Goal: Information Seeking & Learning: Learn about a topic

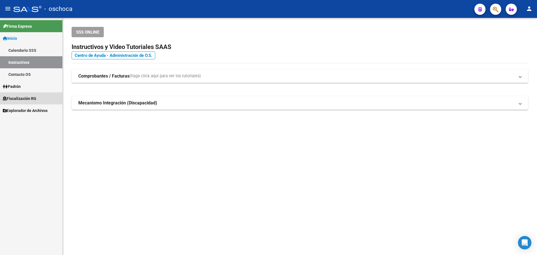
click at [30, 95] on span "Fiscalización RG" at bounding box center [20, 98] width 34 height 6
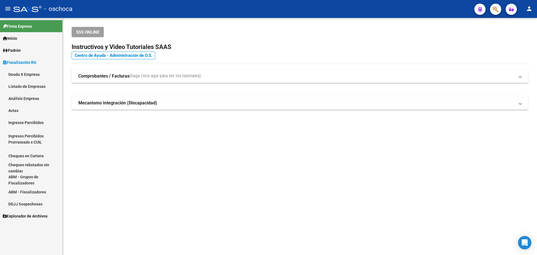
click at [27, 100] on link "Análisis Empresa" at bounding box center [31, 98] width 62 height 12
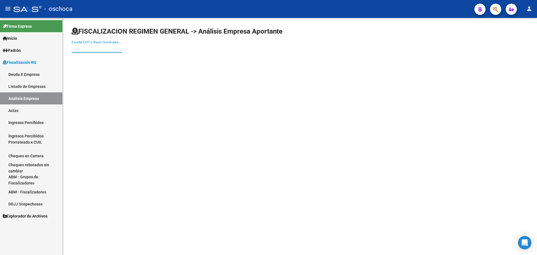
click at [106, 50] on input "Escriba CUIT o Razón Social para buscar" at bounding box center [97, 48] width 50 height 5
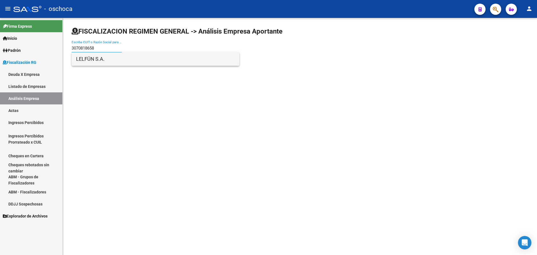
type input "3070818658"
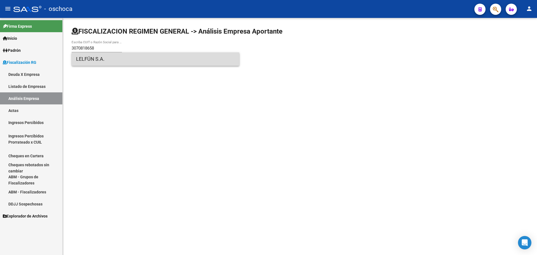
click at [113, 62] on span "LELFÜN S.A." at bounding box center [155, 58] width 159 height 13
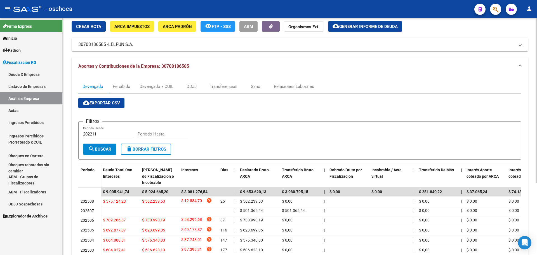
scroll to position [28, 0]
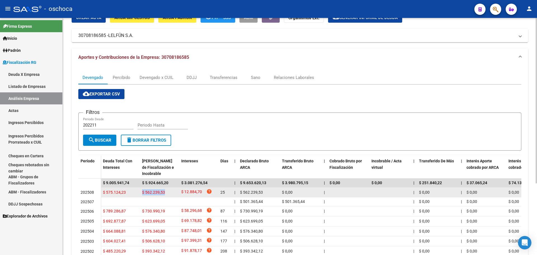
drag, startPoint x: 165, startPoint y: 193, endPoint x: 143, endPoint y: 193, distance: 22.1
click at [143, 193] on div "$ 562.239,53" at bounding box center [159, 192] width 35 height 6
copy span "$ 562.239,53"
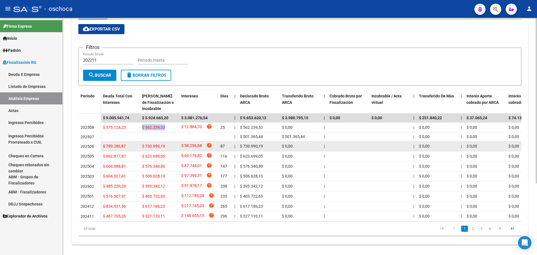
scroll to position [103, 0]
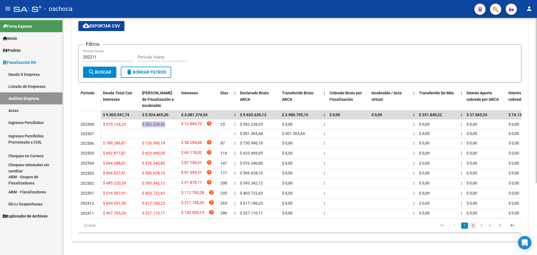
click at [476, 226] on link "2" at bounding box center [473, 226] width 7 height 6
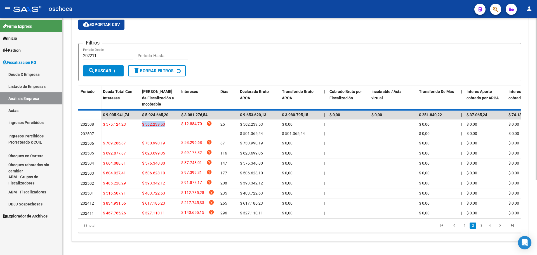
scroll to position [92, 0]
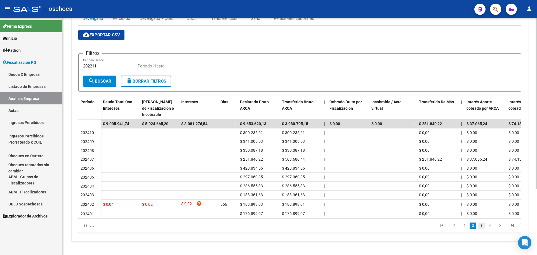
click at [485, 224] on link "3" at bounding box center [481, 226] width 7 height 6
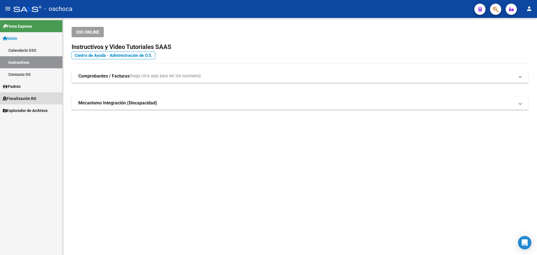
click at [21, 97] on span "Fiscalización RG" at bounding box center [20, 98] width 34 height 6
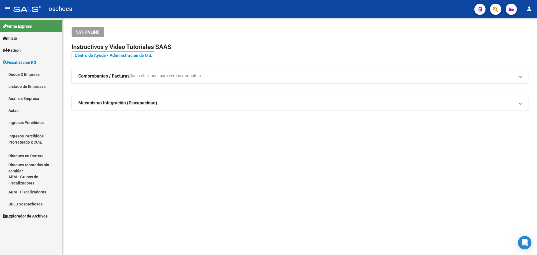
click at [21, 99] on link "Análisis Empresa" at bounding box center [31, 98] width 62 height 12
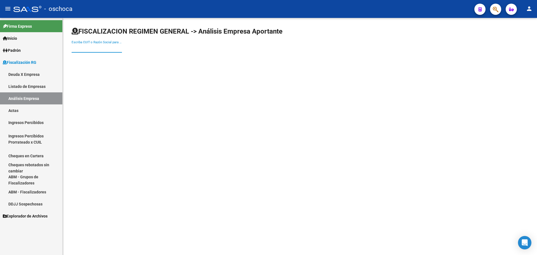
click at [92, 49] on input "Escriba CUIT o Razón Social para buscar" at bounding box center [97, 48] width 50 height 5
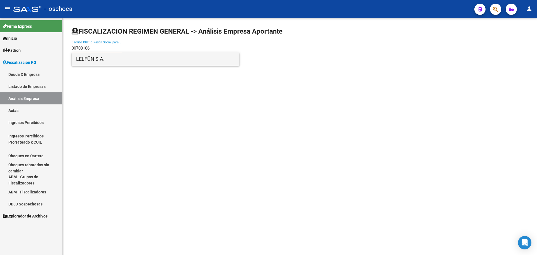
type input "30708186"
click at [111, 58] on span "LELFÜN S.A." at bounding box center [155, 58] width 159 height 13
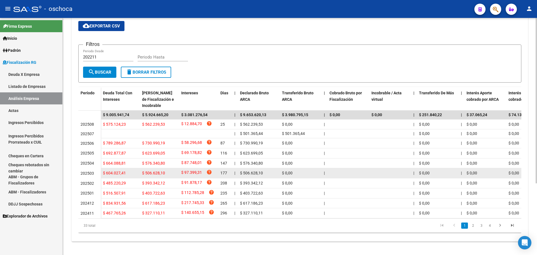
scroll to position [103, 0]
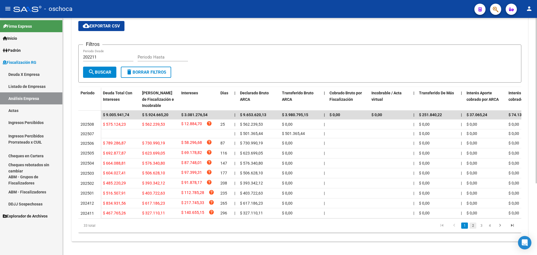
click at [473, 224] on link "2" at bounding box center [473, 226] width 7 height 6
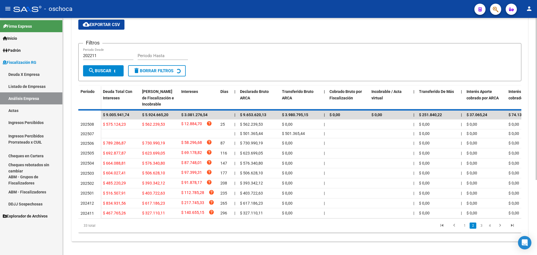
scroll to position [92, 0]
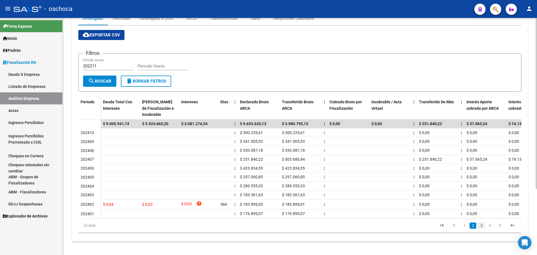
click at [483, 224] on link "3" at bounding box center [481, 226] width 7 height 6
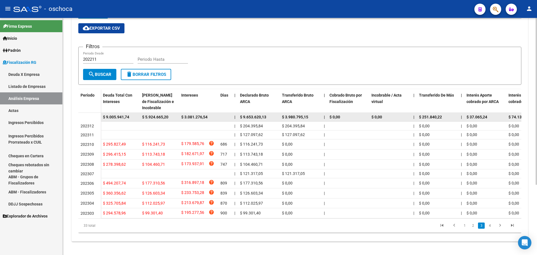
scroll to position [100, 0]
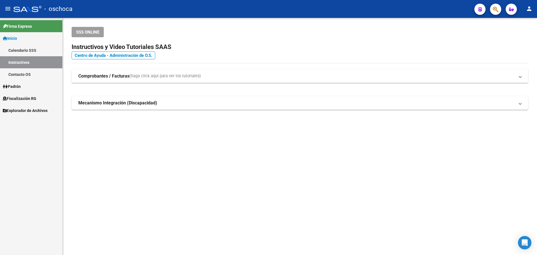
click at [21, 105] on link "Explorador de Archivos" at bounding box center [31, 110] width 62 height 12
click at [21, 102] on link "Fiscalización RG" at bounding box center [31, 98] width 62 height 12
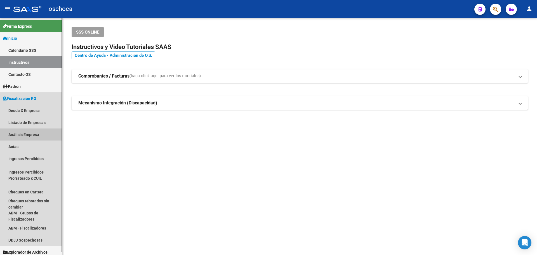
click at [31, 134] on link "Análisis Empresa" at bounding box center [31, 134] width 62 height 12
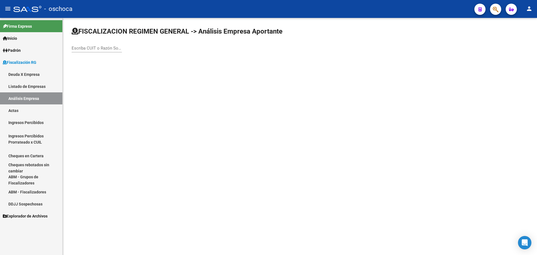
click at [89, 48] on input "Escriba CUIT o Razón Social para buscar" at bounding box center [97, 48] width 50 height 5
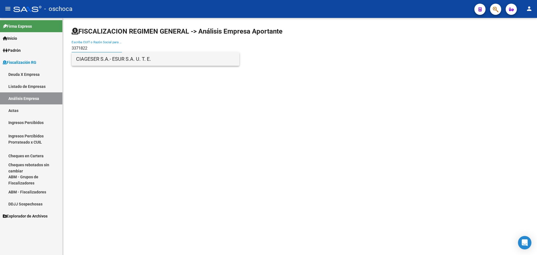
type input "3371822"
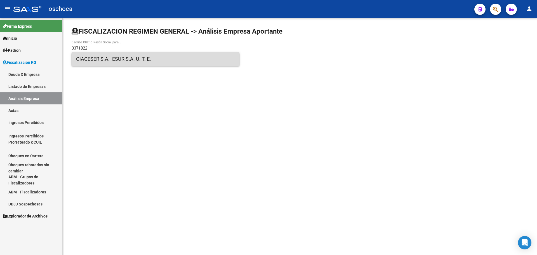
click at [96, 56] on span "CIAGESER S.A.- ESUR S.A. U. T. E." at bounding box center [155, 58] width 159 height 13
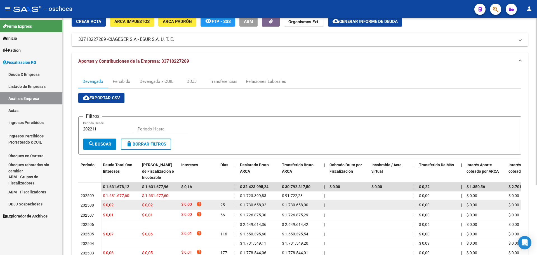
scroll to position [84, 0]
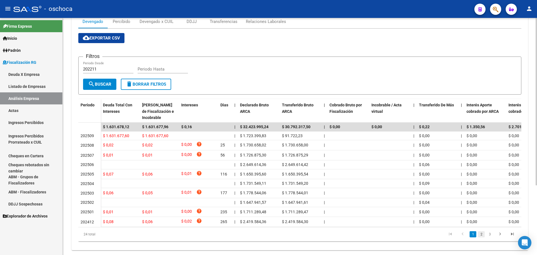
click at [481, 237] on link "2" at bounding box center [481, 234] width 7 height 6
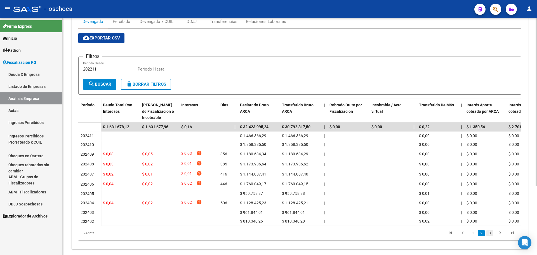
click at [492, 236] on link "3" at bounding box center [490, 233] width 7 height 6
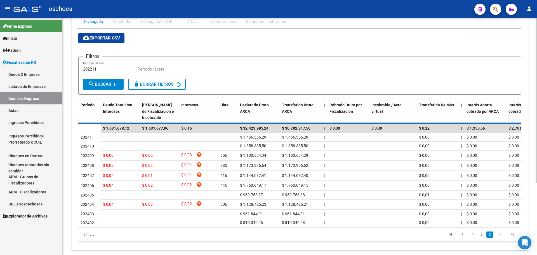
scroll to position [40, 0]
